Goal: Check status: Check status

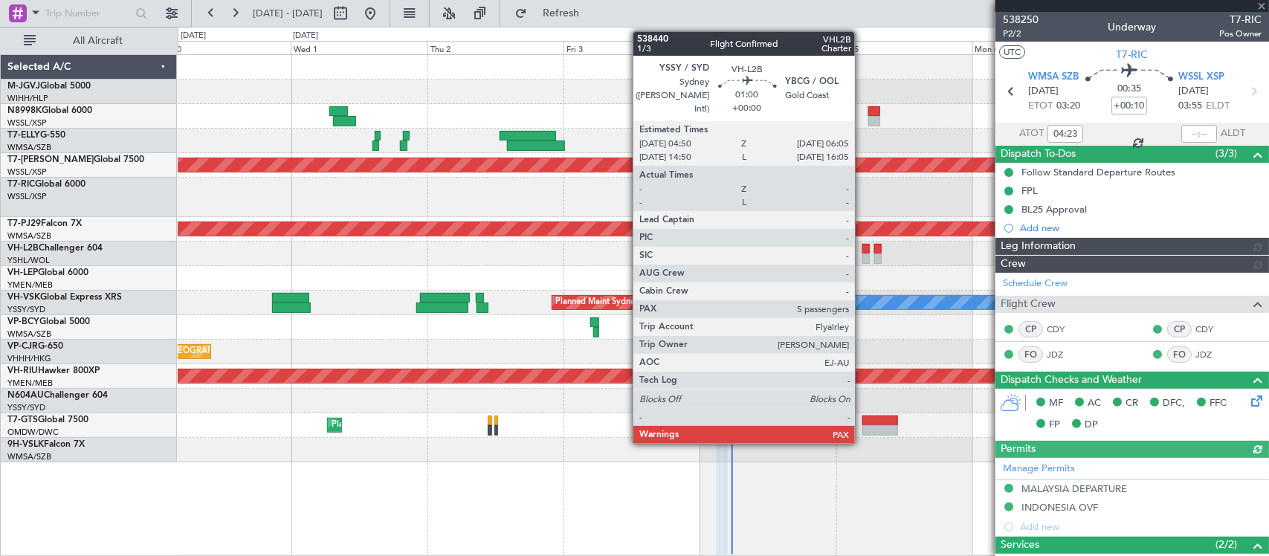
type input "[PERSON_NAME] (KYA)"
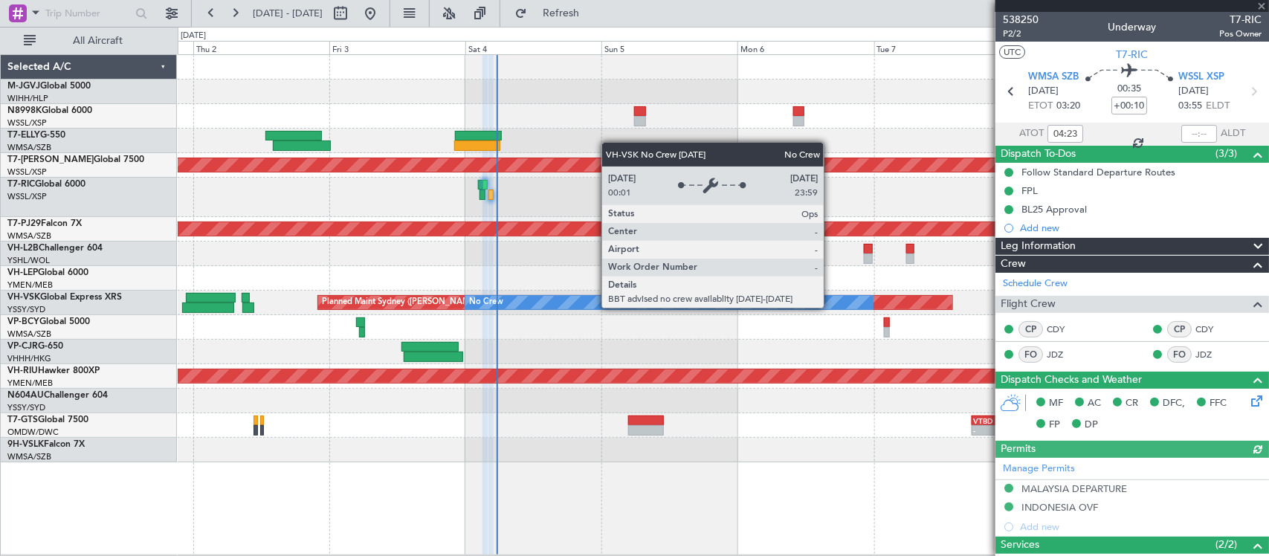
click at [650, 306] on div "Planned Maint [GEOGRAPHIC_DATA] (Seletar) Planned Maint [GEOGRAPHIC_DATA] (Sult…" at bounding box center [723, 258] width 1091 height 407
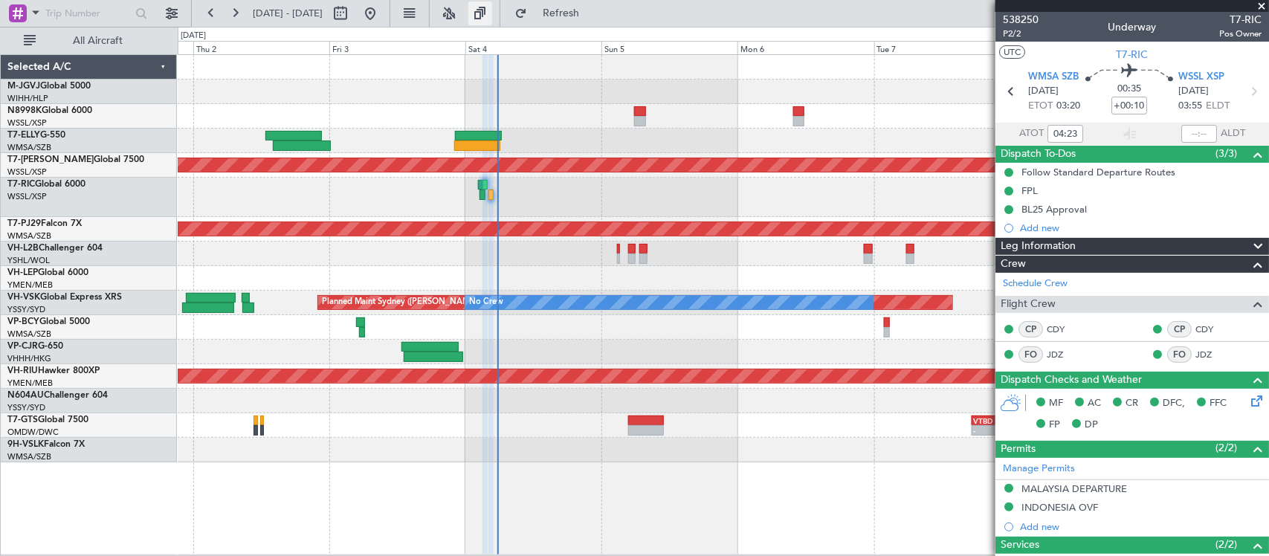
type input "[PERSON_NAME] (KYA)"
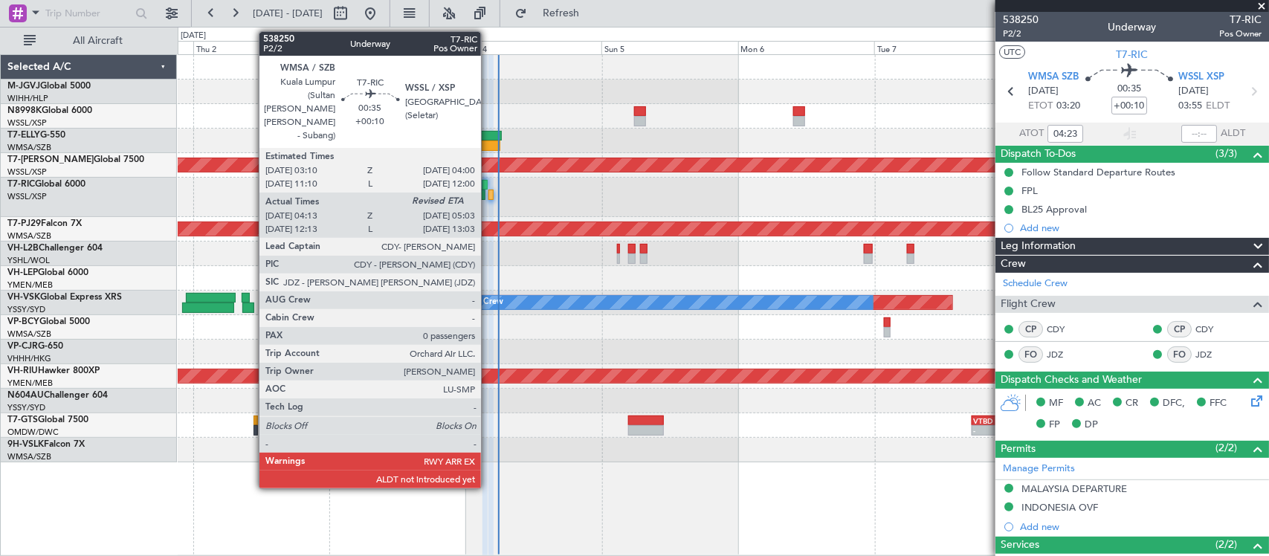
click at [488, 195] on div at bounding box center [490, 195] width 5 height 10
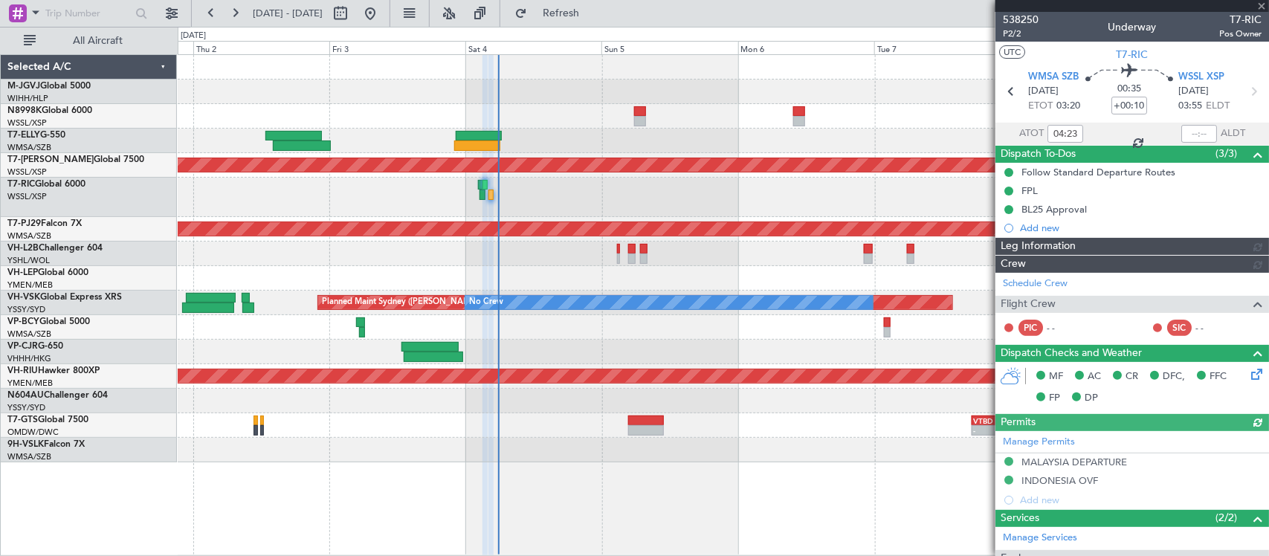
type input "[PERSON_NAME] (KYA)"
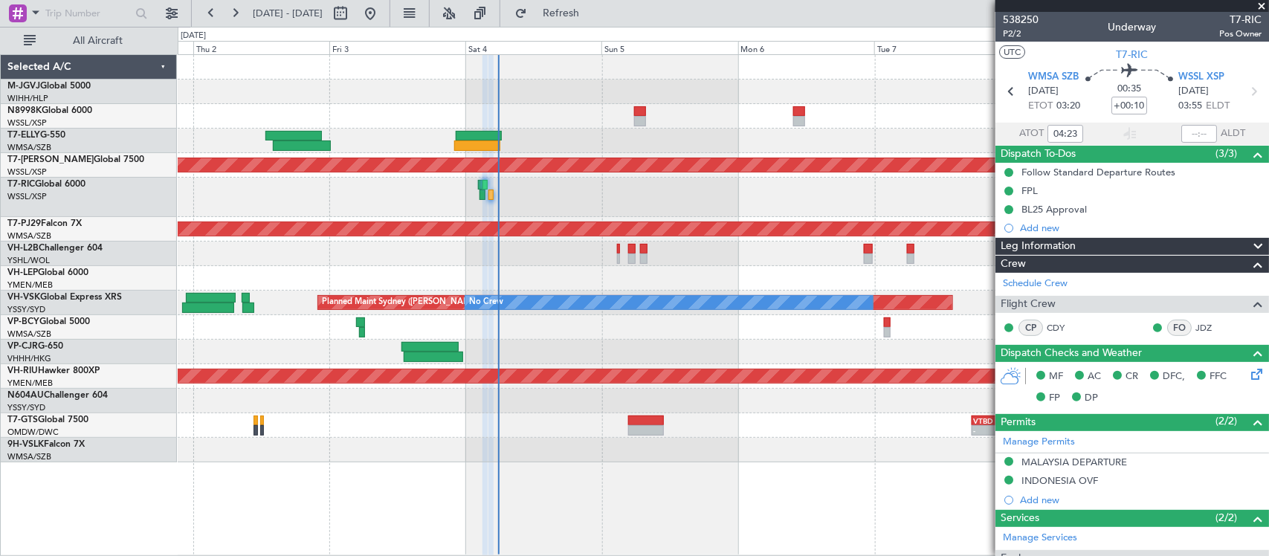
click at [856, 438] on div at bounding box center [723, 450] width 1091 height 25
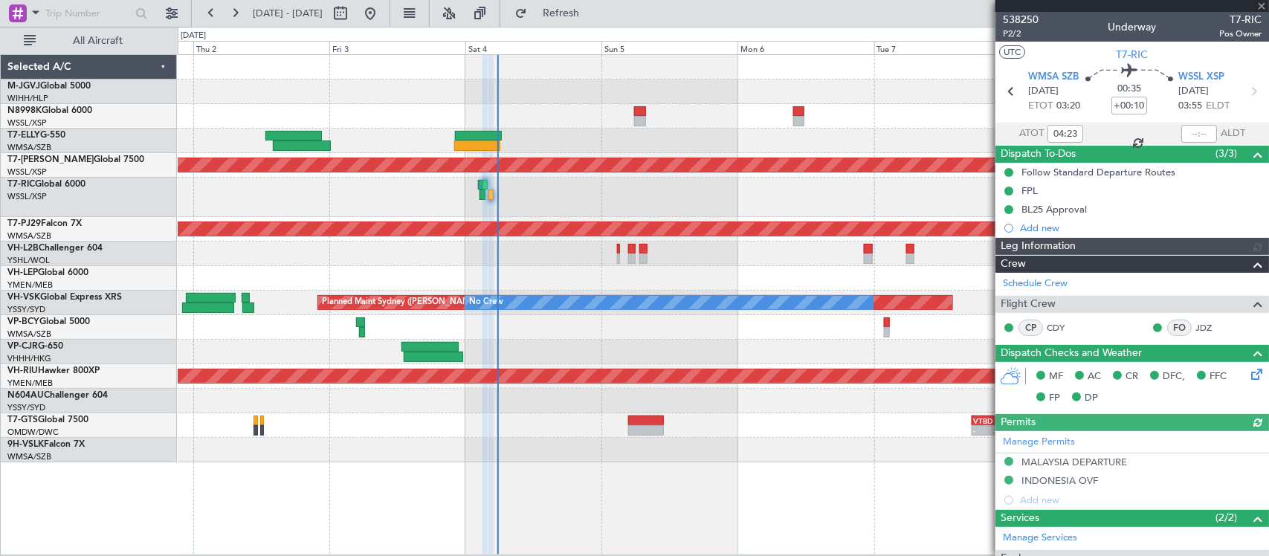
type input "[PERSON_NAME] (KYA)"
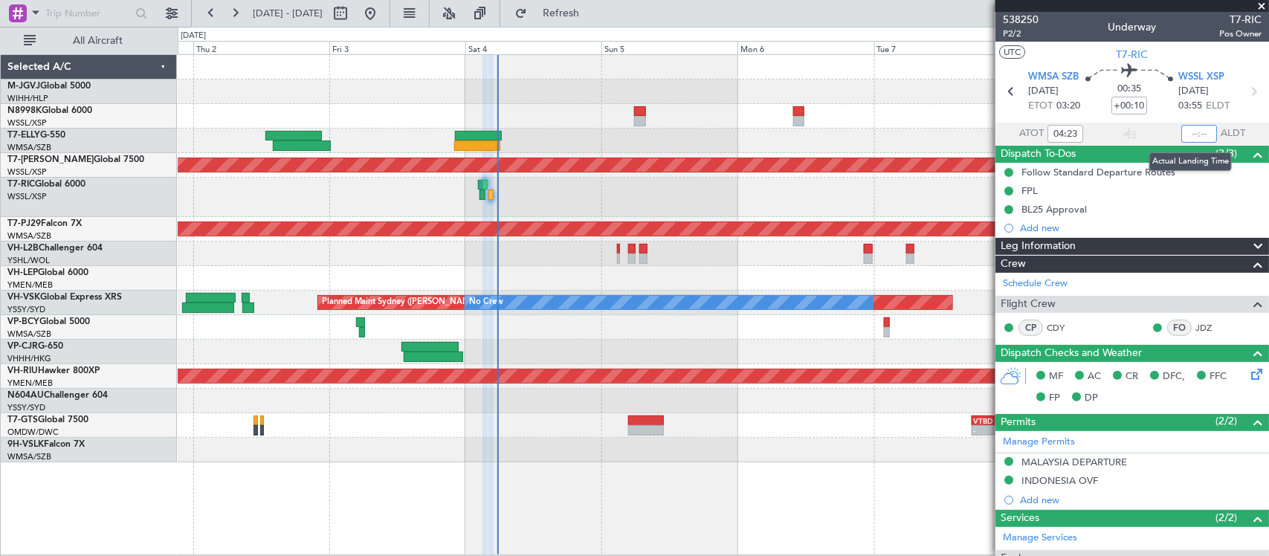
click at [1195, 138] on input "text" at bounding box center [1199, 134] width 36 height 18
type input "05:39"
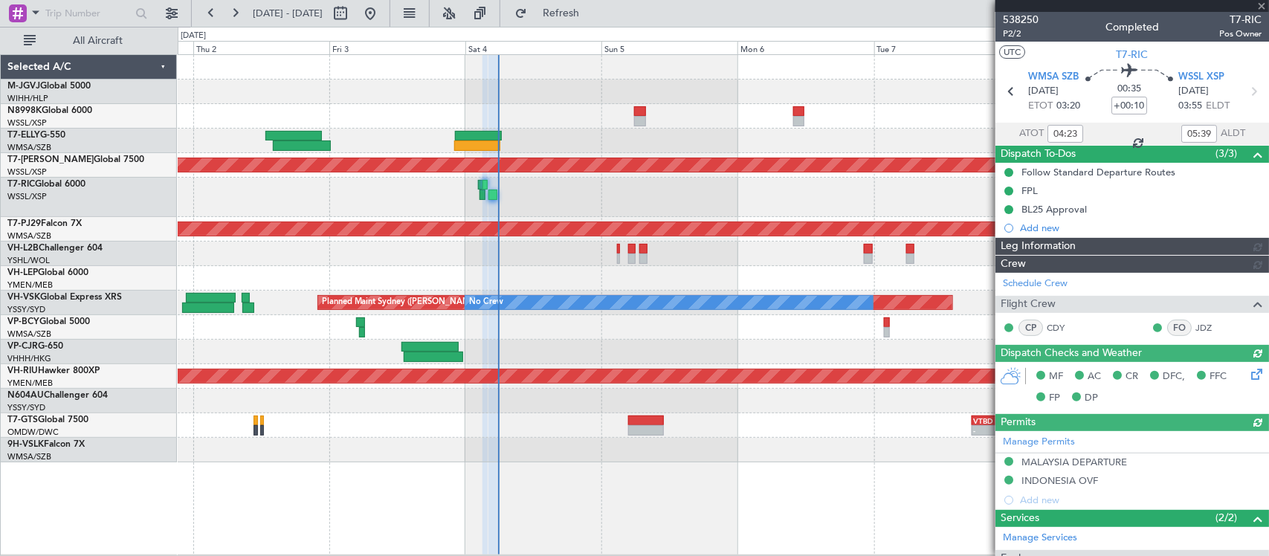
type input "[PERSON_NAME] (KYA)"
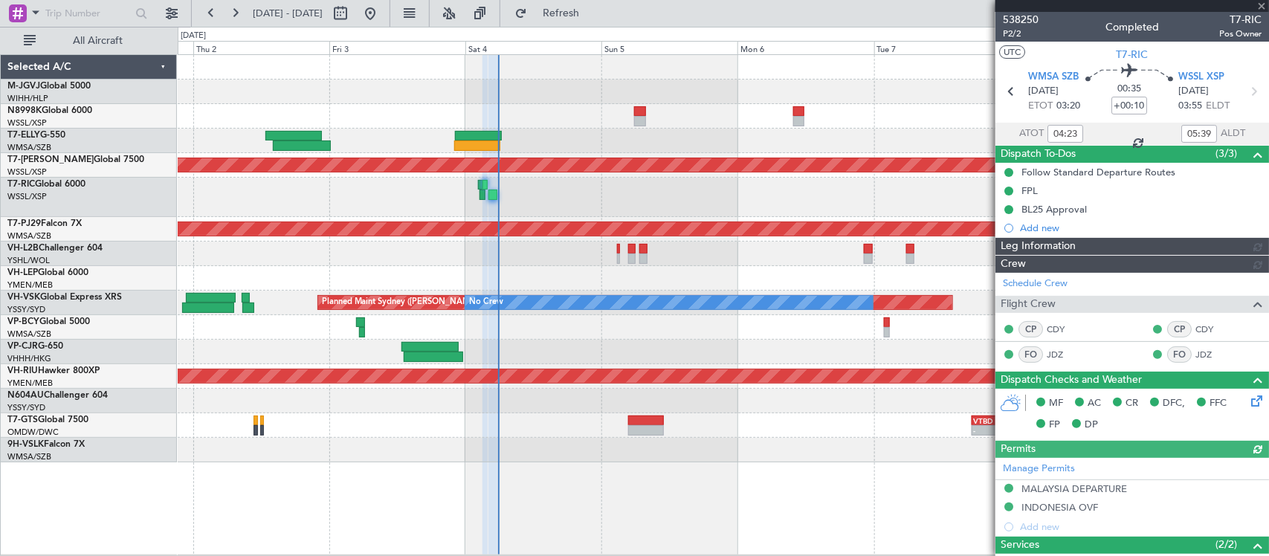
type input "[PERSON_NAME] (KYA)"
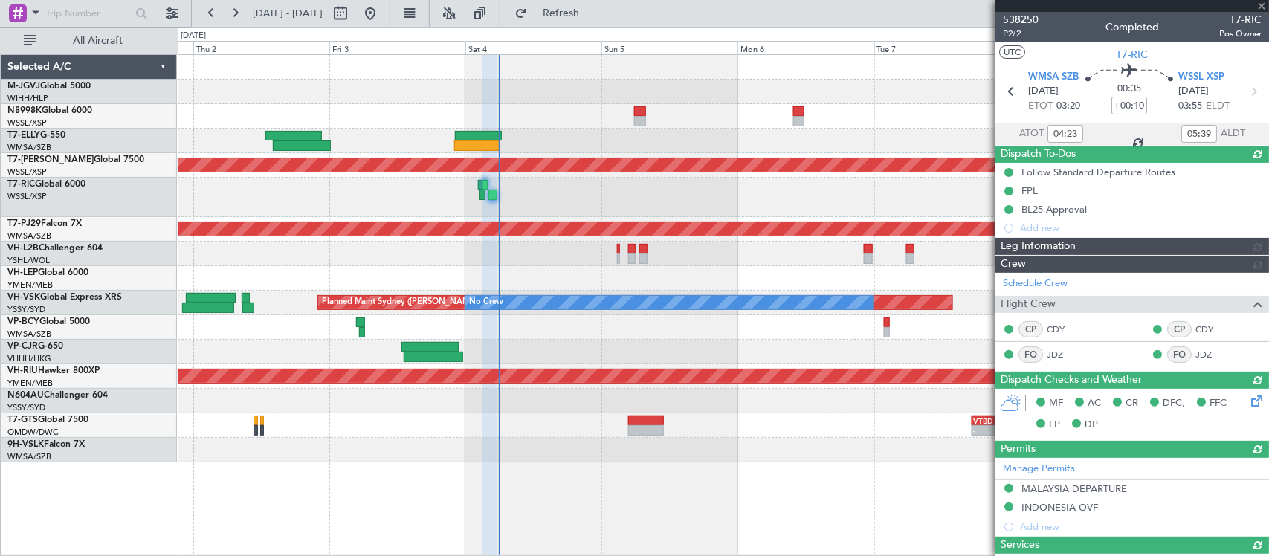
type input "[PERSON_NAME] (KYA)"
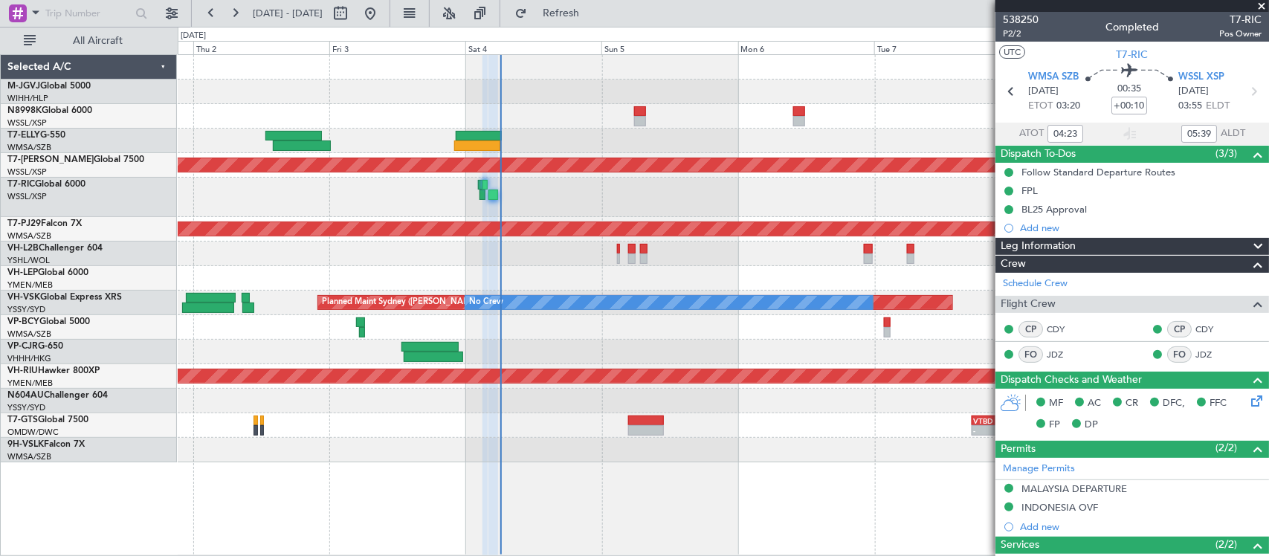
type input "[PERSON_NAME] (KYA)"
